Goal: Find specific page/section: Find specific page/section

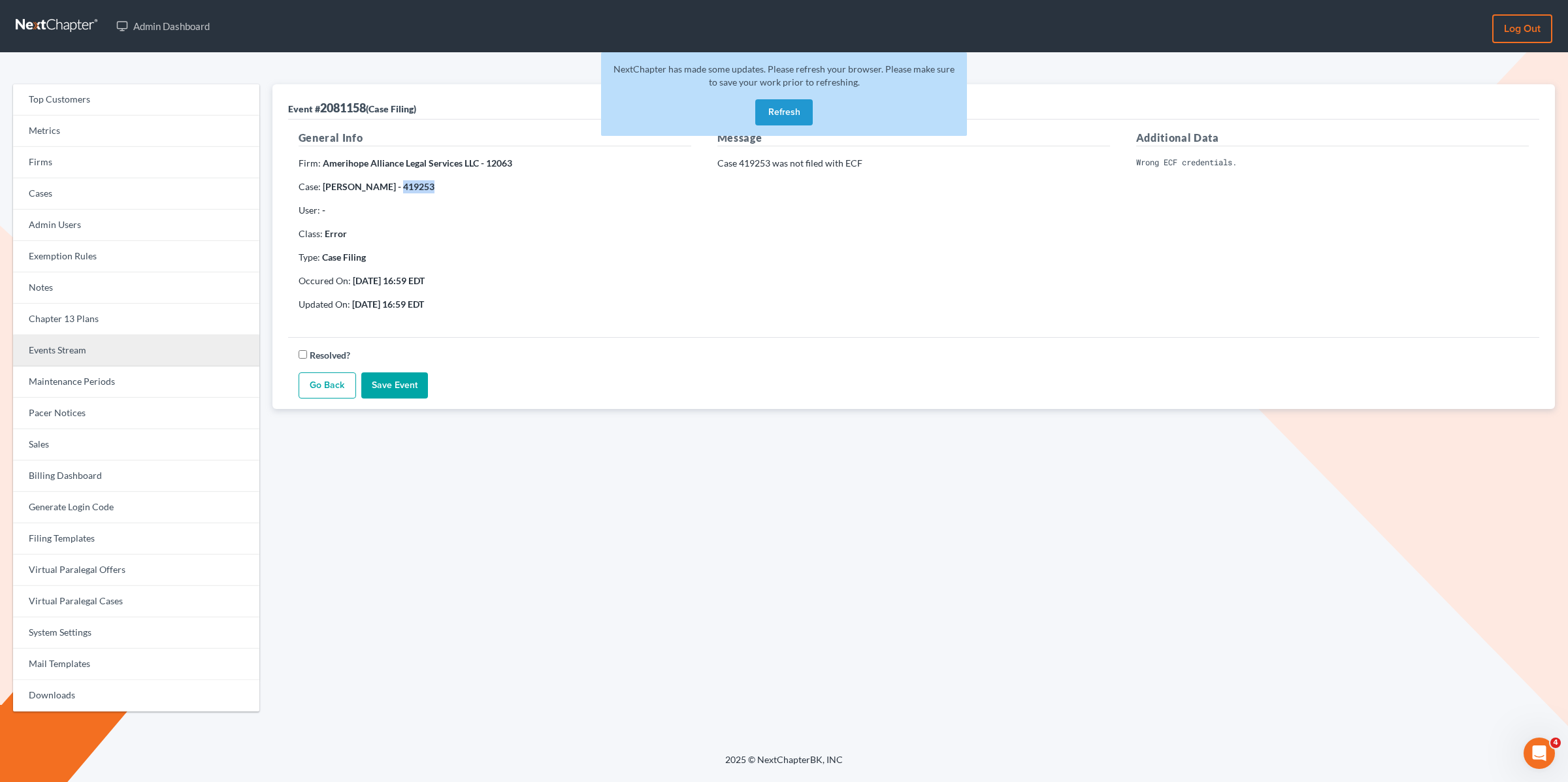
click at [59, 351] on link "Events Stream" at bounding box center [136, 351] width 246 height 31
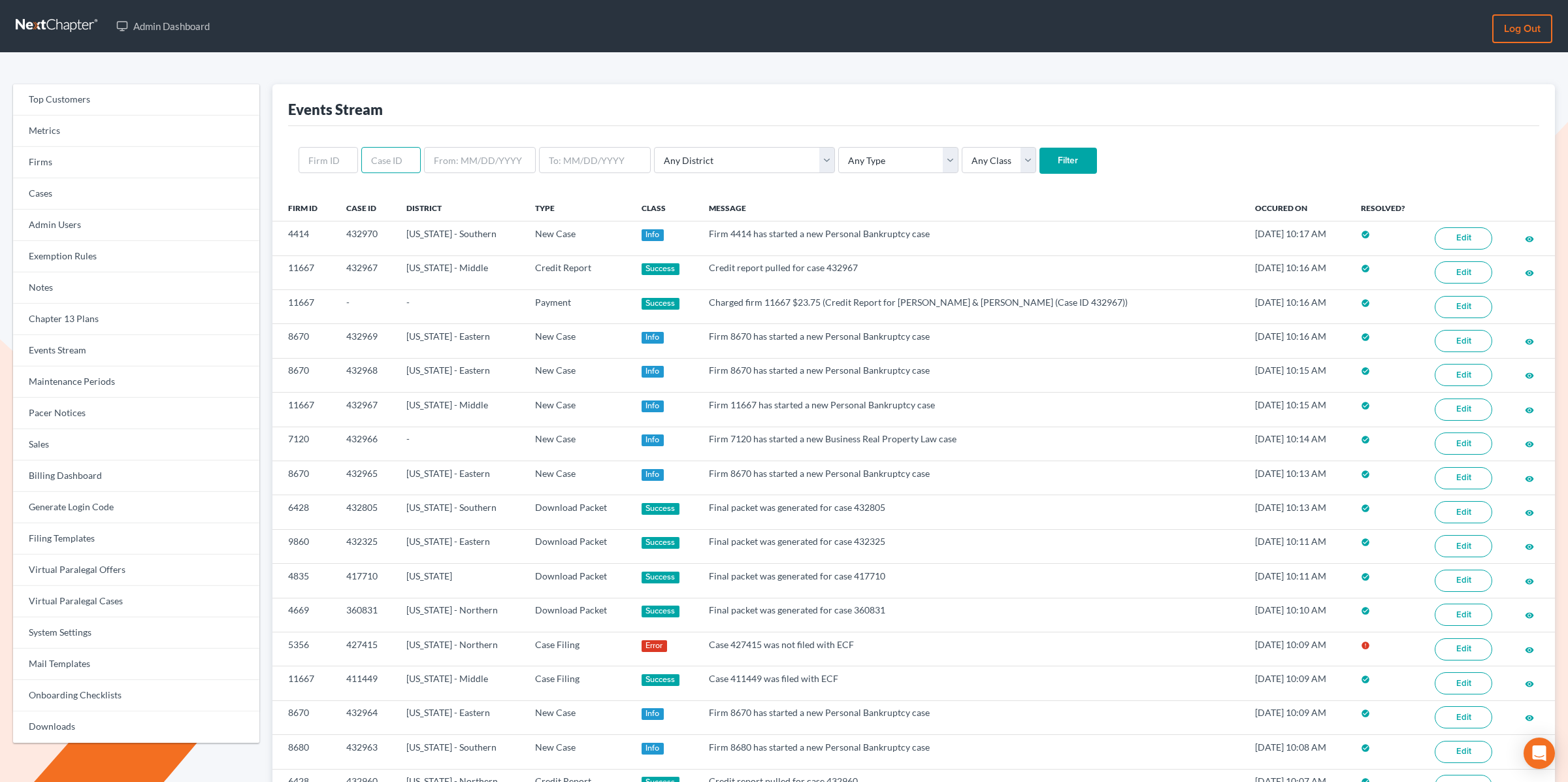
click at [377, 160] on input "text" at bounding box center [391, 160] width 60 height 26
paste input "400417"
type input "400417"
click at [1039, 147] on input "Filter" at bounding box center [1067, 160] width 57 height 26
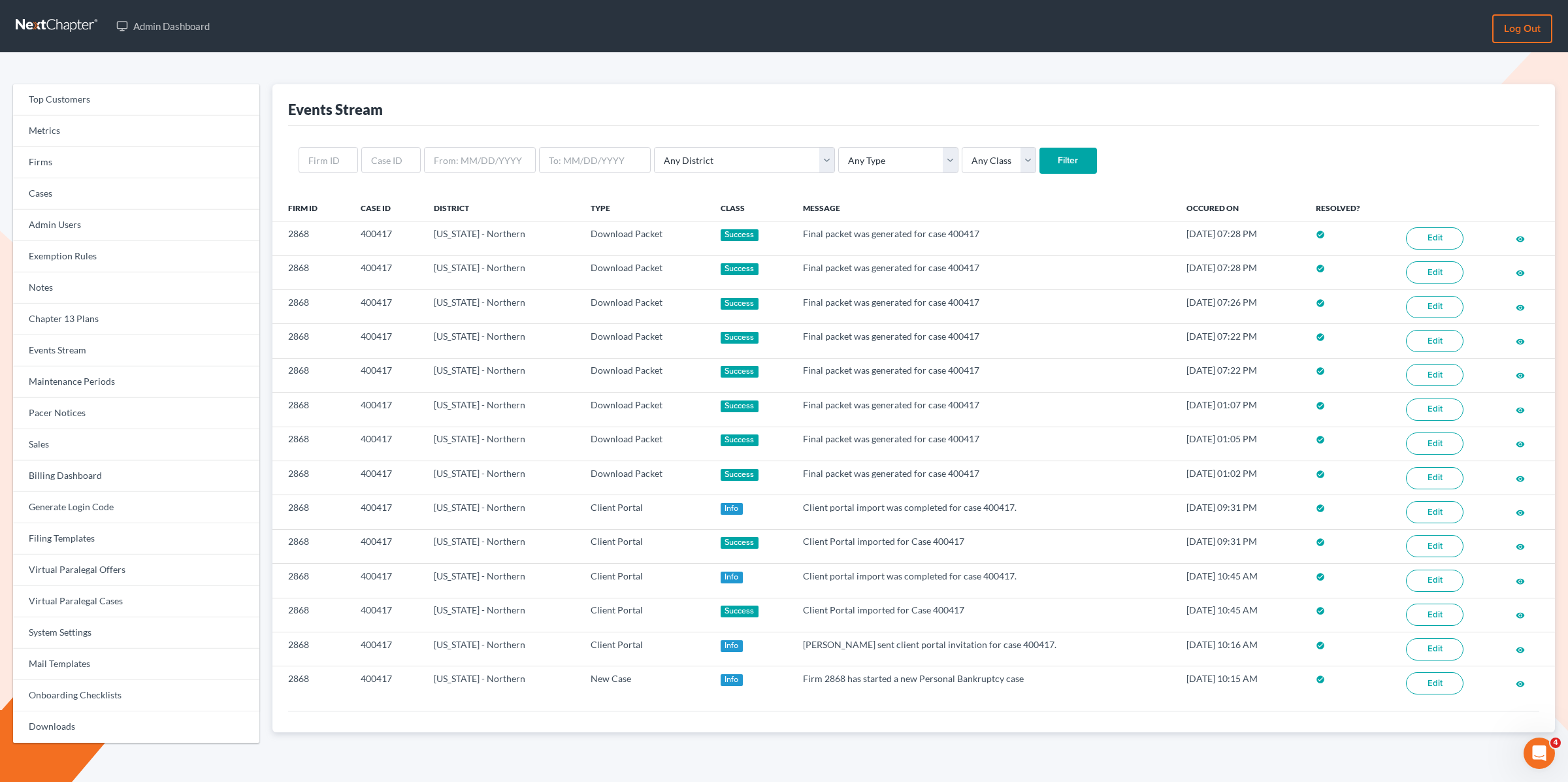
click at [345, 79] on div "Top Customers Metrics Firms Cases Admin Users Exemption Rules Notes Chapter 13 …" at bounding box center [784, 418] width 1568 height 732
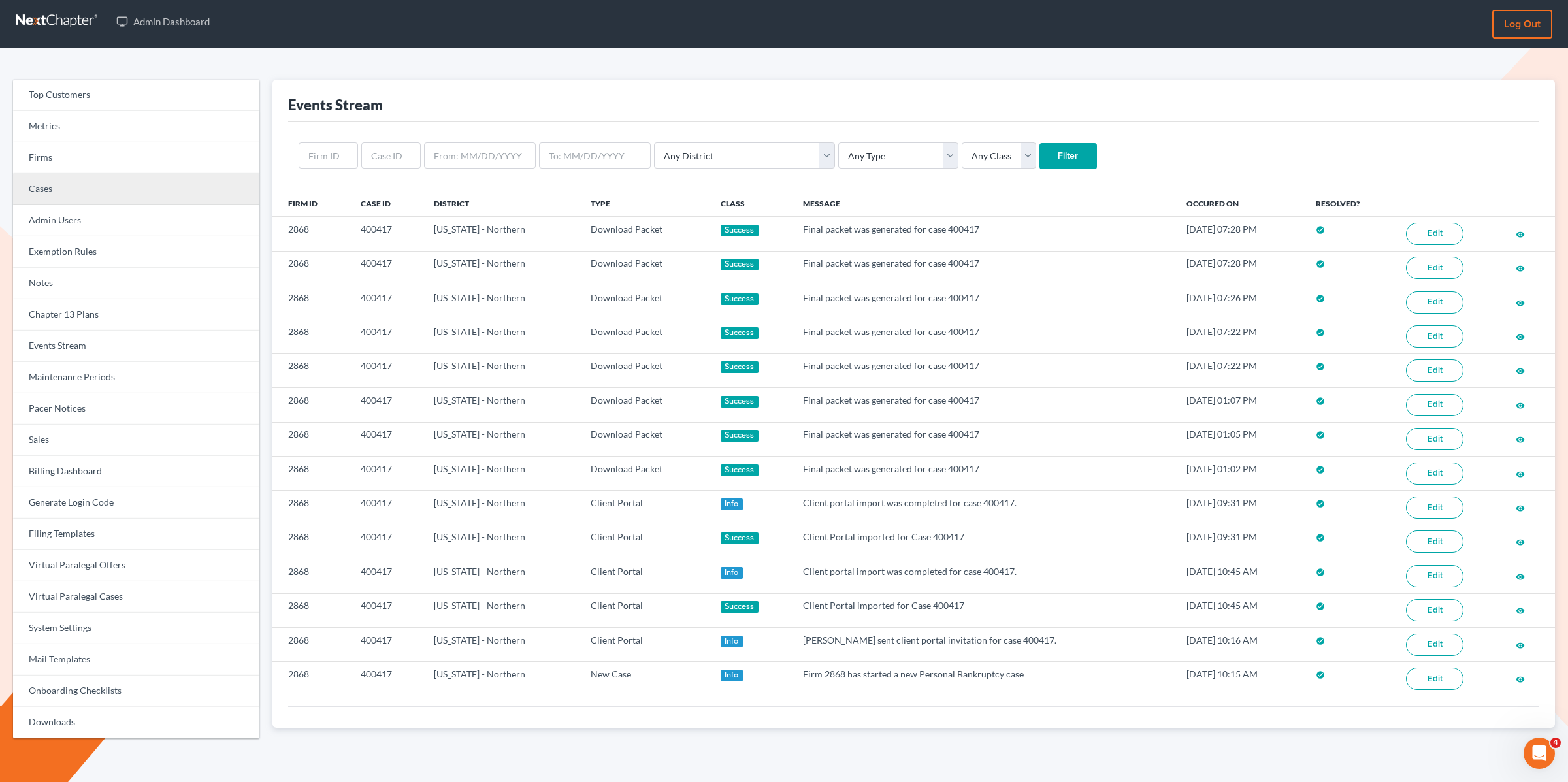
click at [79, 189] on link "Cases" at bounding box center [136, 189] width 246 height 31
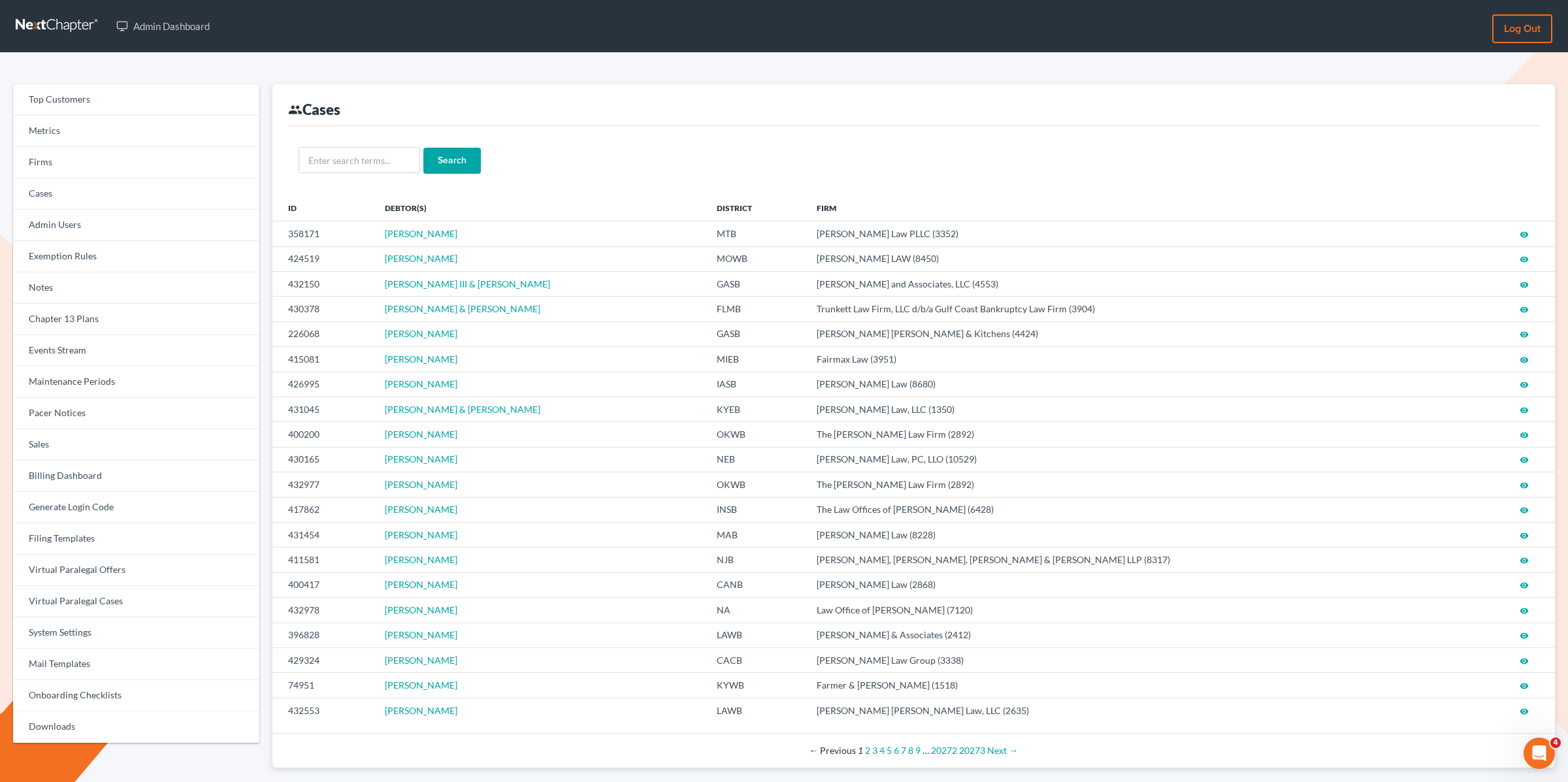
click at [646, 126] on div "Search" at bounding box center [914, 160] width 1252 height 69
click at [99, 156] on link "Firms" at bounding box center [136, 162] width 246 height 31
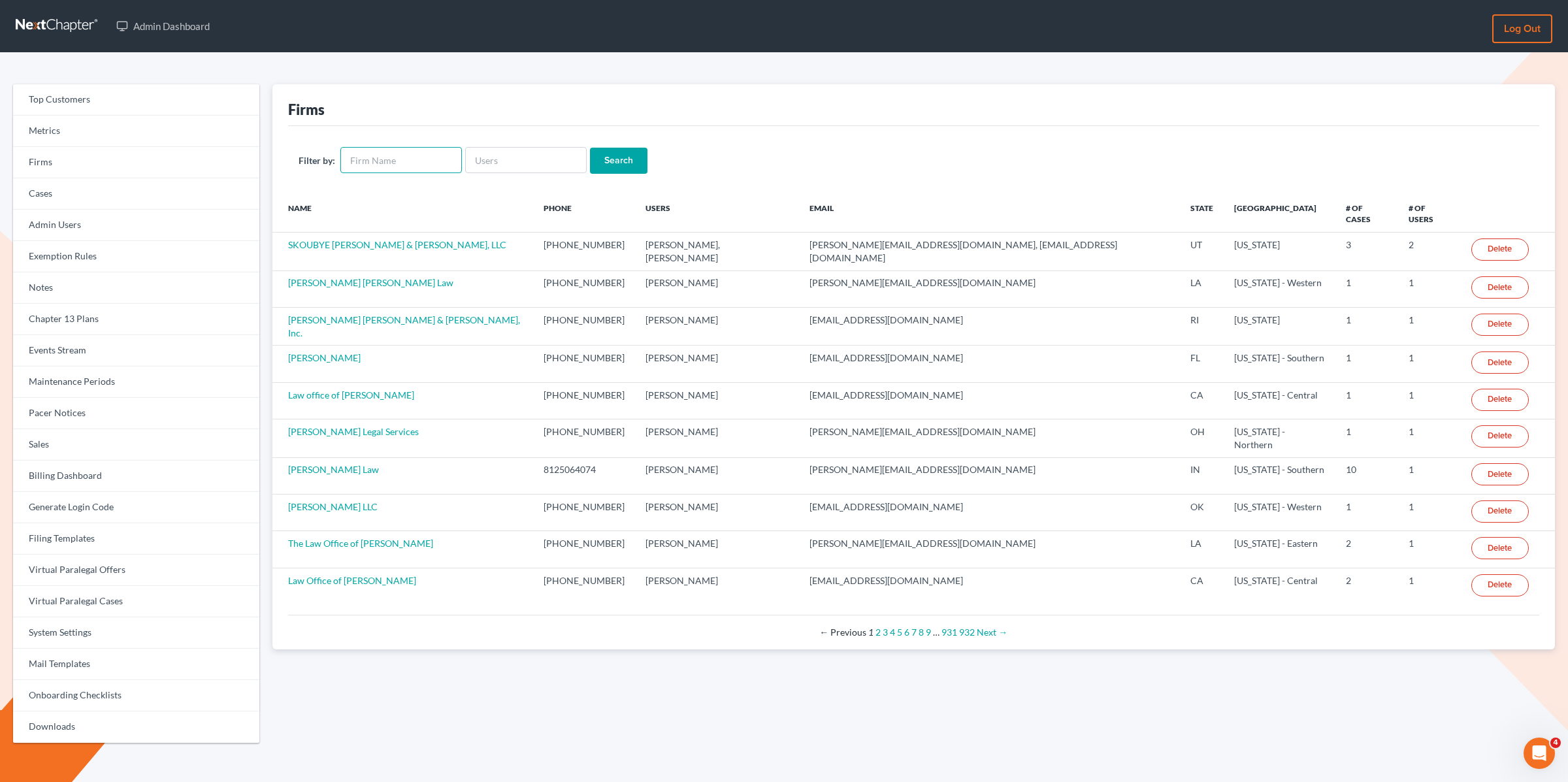
click at [363, 158] on input "text" at bounding box center [401, 160] width 121 height 26
type input "lein"
click at [590, 147] on input "Search" at bounding box center [618, 160] width 57 height 26
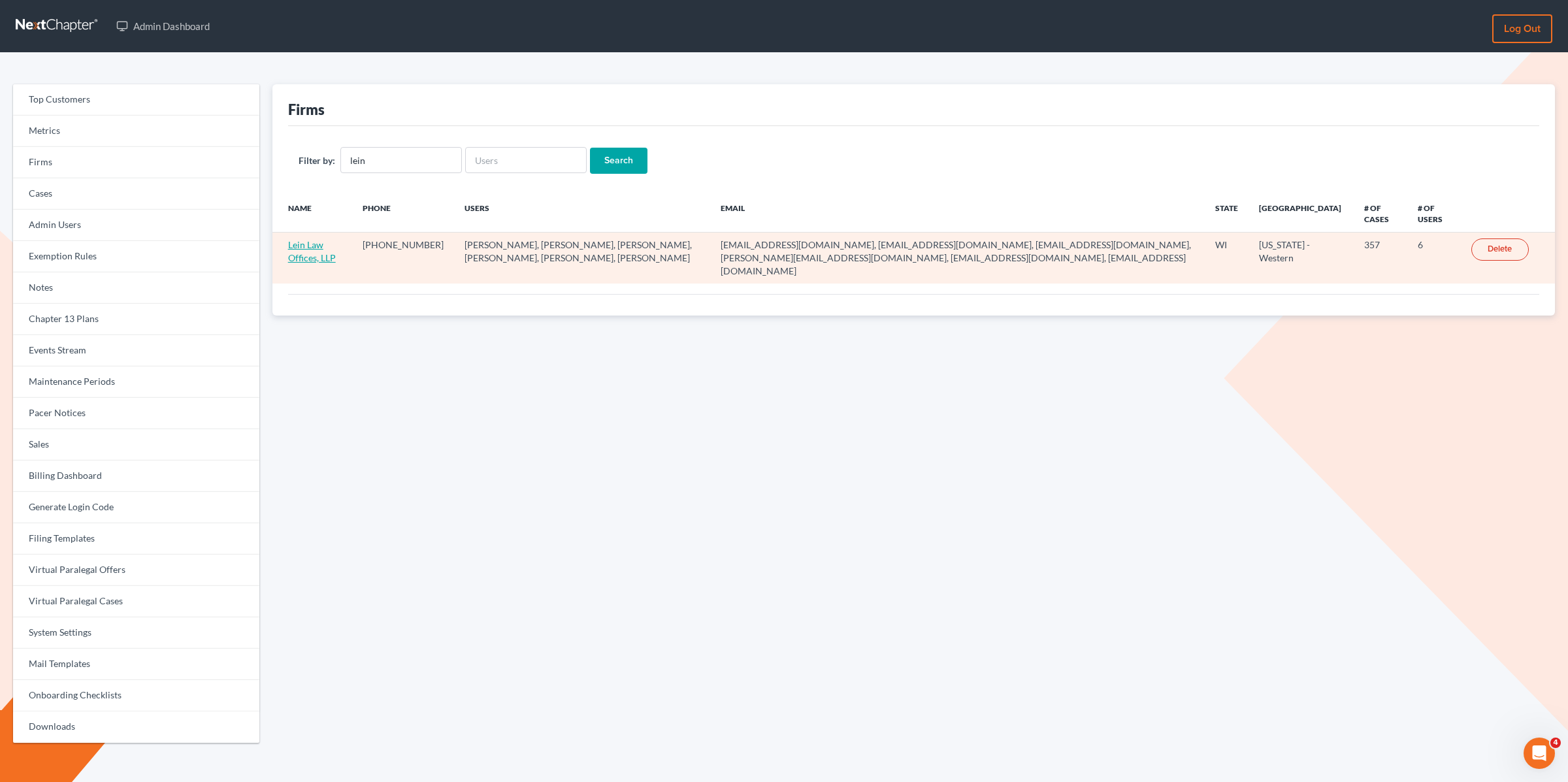
click at [306, 256] on link "Lein Law Offices, LLP" at bounding box center [312, 251] width 47 height 24
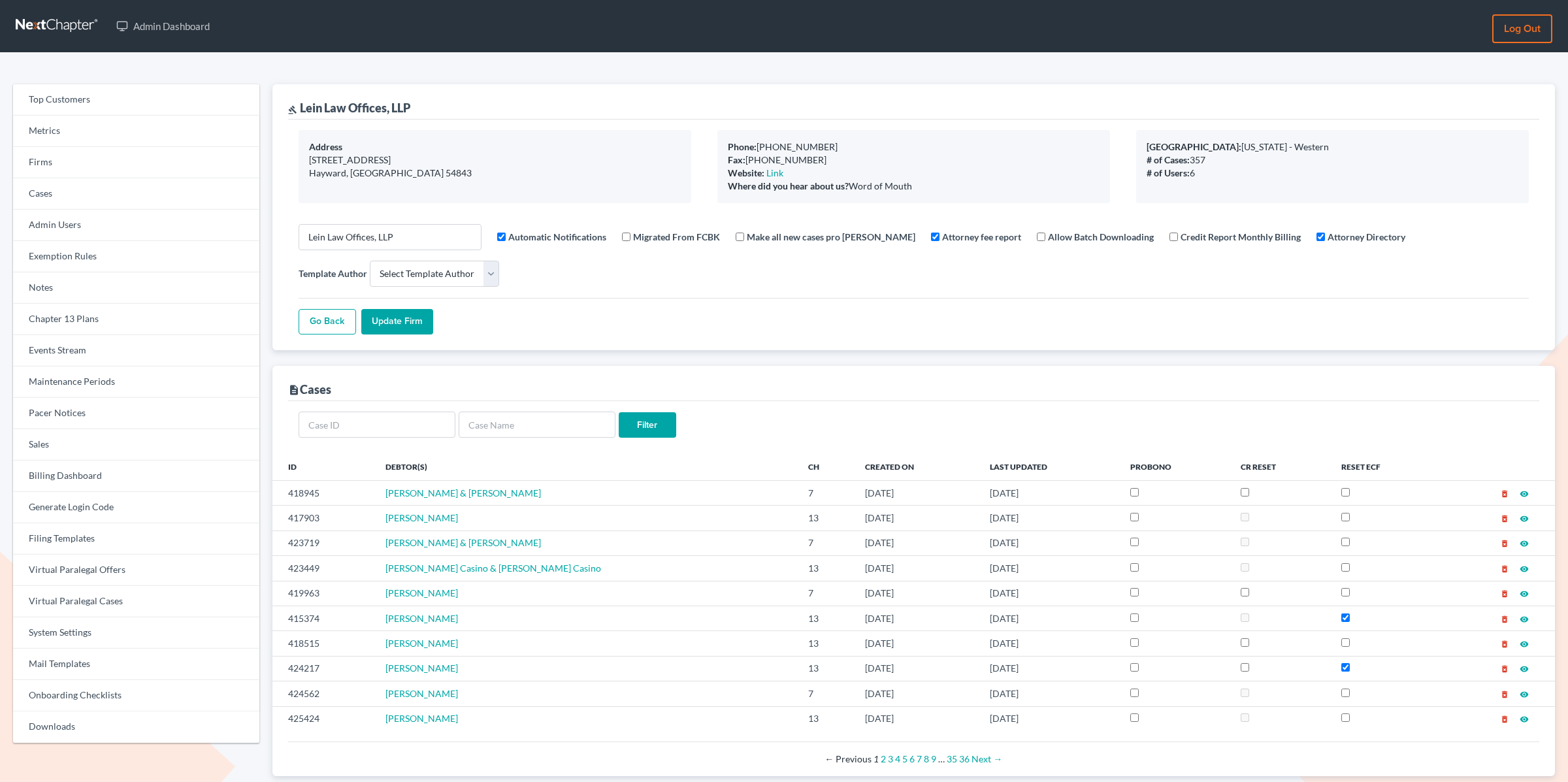
select select
click at [751, 301] on div "Go Back Update Firm" at bounding box center [914, 316] width 1230 height 37
click at [867, 387] on div "description Cases" at bounding box center [914, 383] width 1252 height 35
click at [49, 164] on link "Firms" at bounding box center [136, 162] width 246 height 31
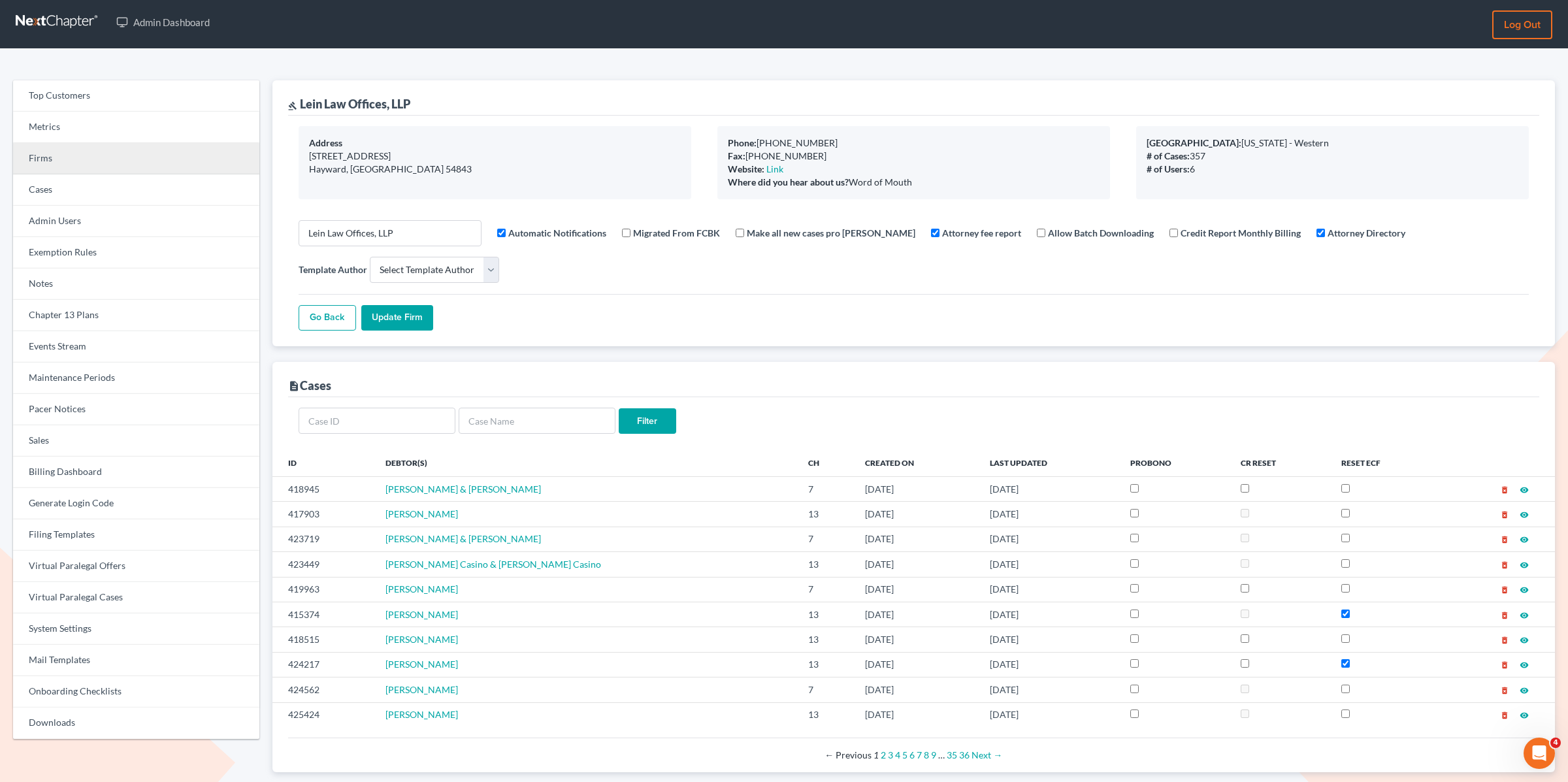
scroll to position [5, 0]
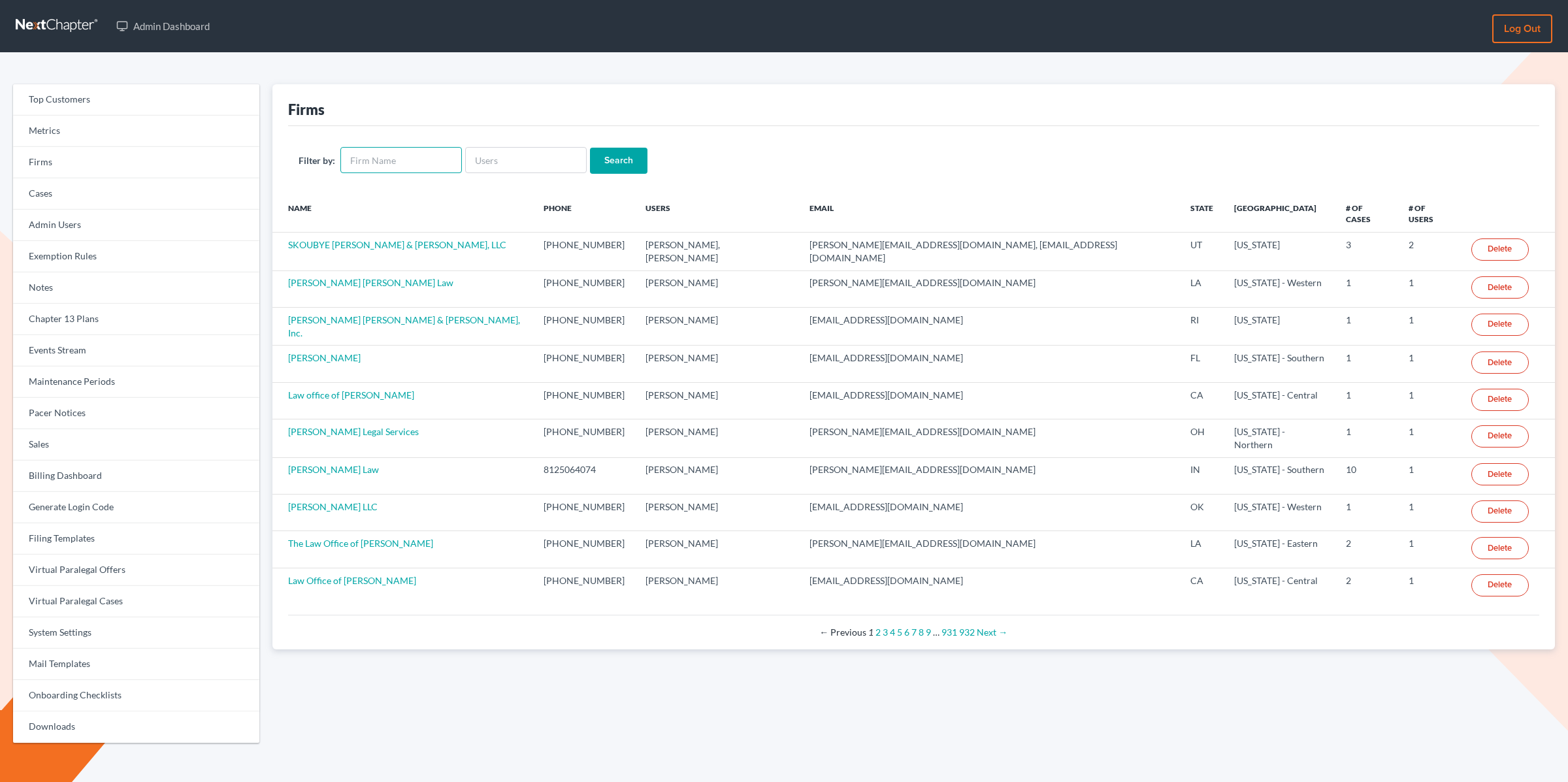
click at [397, 166] on input "text" at bounding box center [401, 160] width 121 height 26
paste input "400417"
type input "400417"
click at [381, 163] on input "400417" at bounding box center [401, 160] width 121 height 26
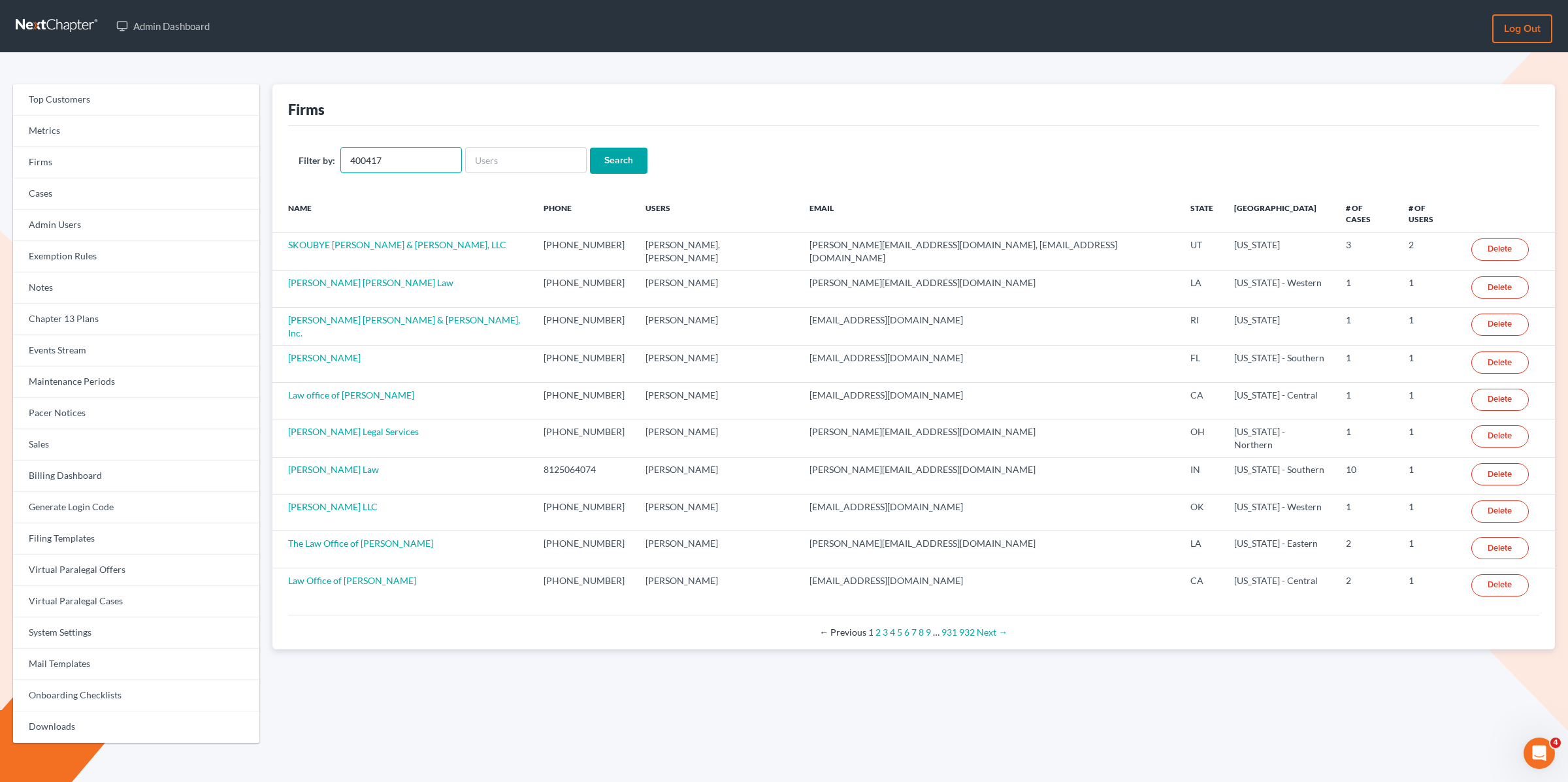
click at [370, 162] on input "400417" at bounding box center [401, 160] width 121 height 26
click at [366, 156] on input "text" at bounding box center [401, 160] width 121 height 26
click at [61, 358] on link "Events Stream" at bounding box center [136, 351] width 246 height 31
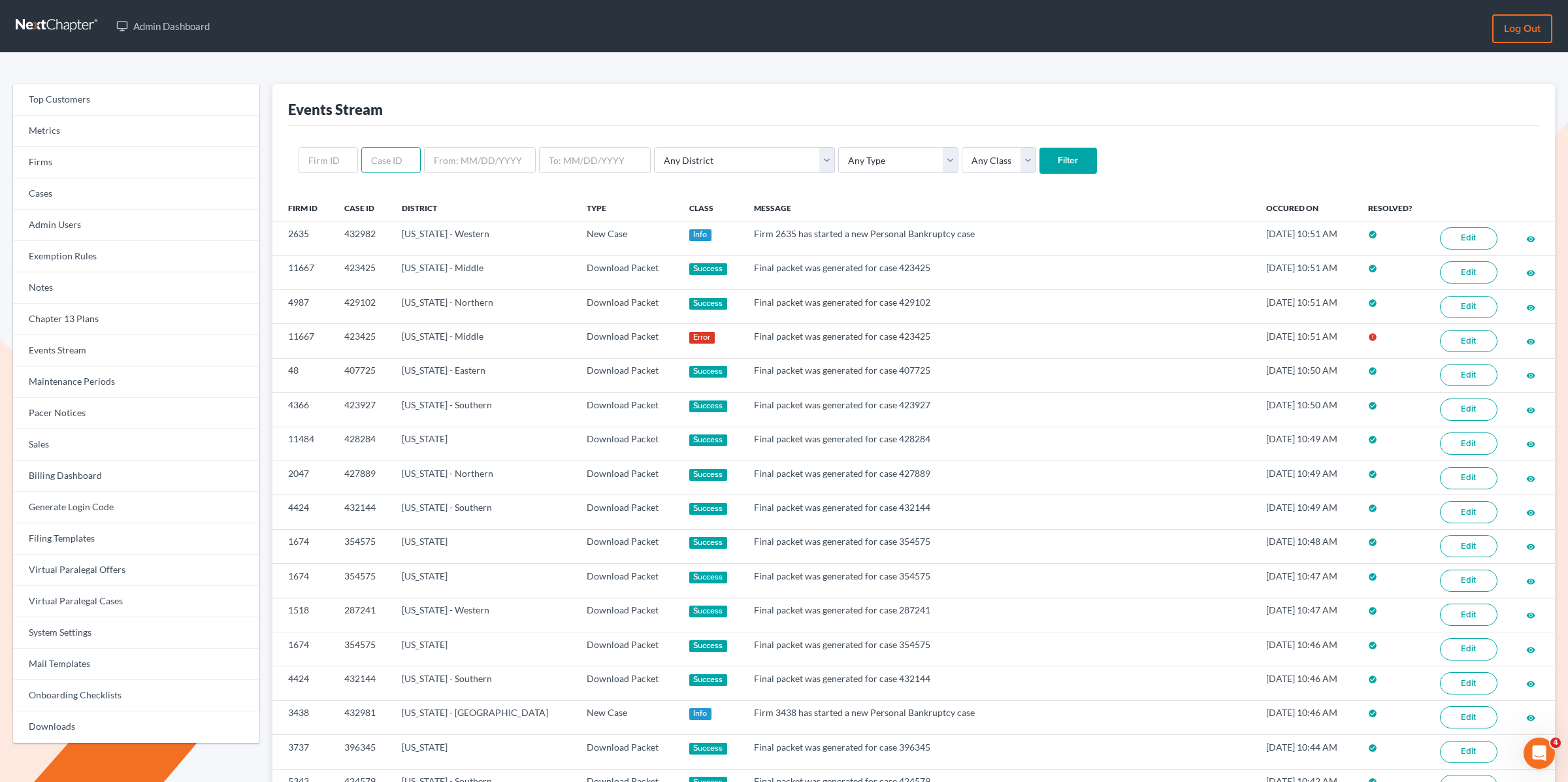
click at [381, 158] on input "text" at bounding box center [391, 160] width 60 height 26
paste input "400417"
type input "400417"
click at [1039, 147] on input "Filter" at bounding box center [1067, 160] width 57 height 26
